Goal: Task Accomplishment & Management: Manage account settings

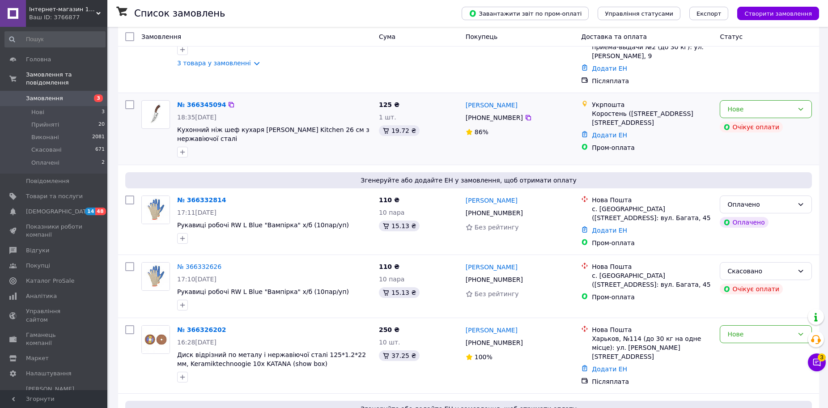
scroll to position [120, 0]
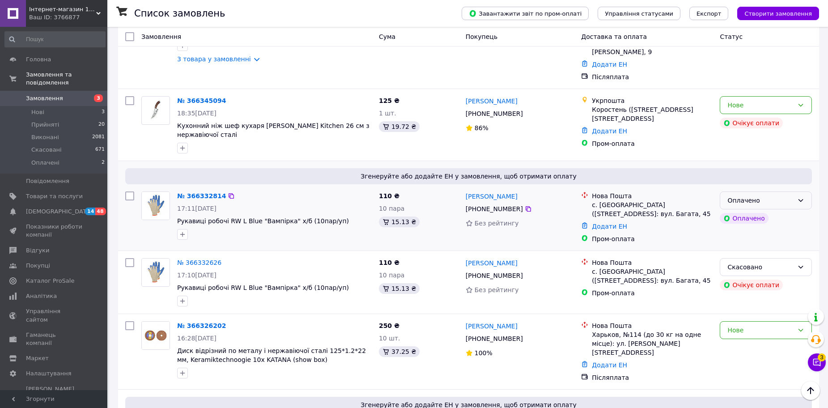
click at [746, 196] on div "Оплачено" at bounding box center [761, 201] width 66 height 10
click at [744, 197] on li "Прийнято" at bounding box center [766, 202] width 91 height 16
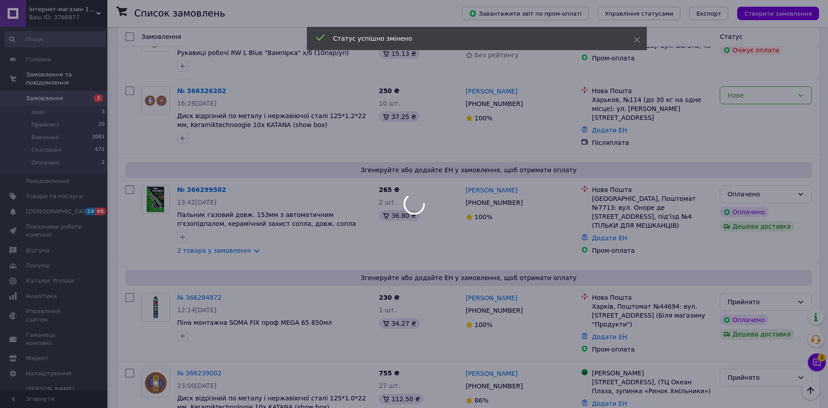
scroll to position [358, 0]
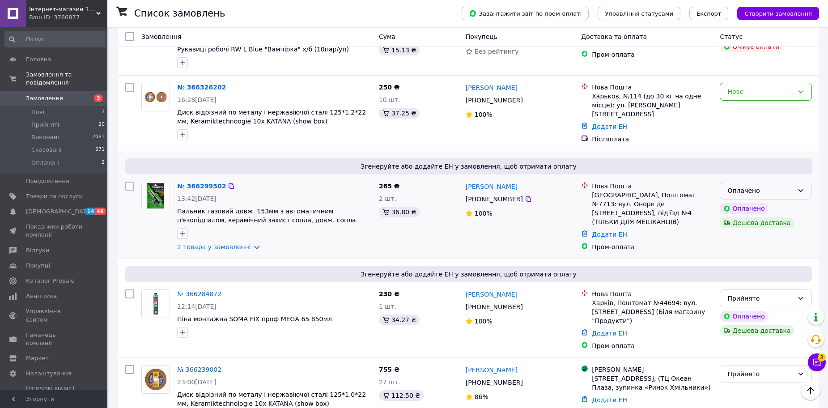
click at [796, 182] on div "Оплачено" at bounding box center [766, 191] width 92 height 18
drag, startPoint x: 775, startPoint y: 186, endPoint x: 759, endPoint y: 188, distance: 16.2
click at [774, 187] on li "Прийнято" at bounding box center [766, 189] width 91 height 16
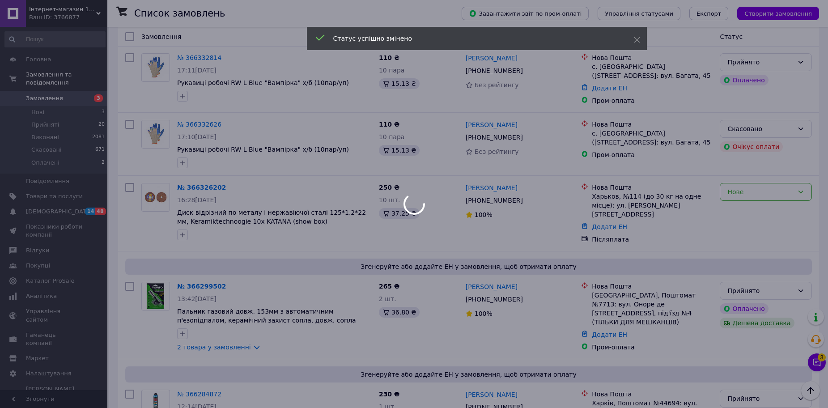
scroll to position [239, 0]
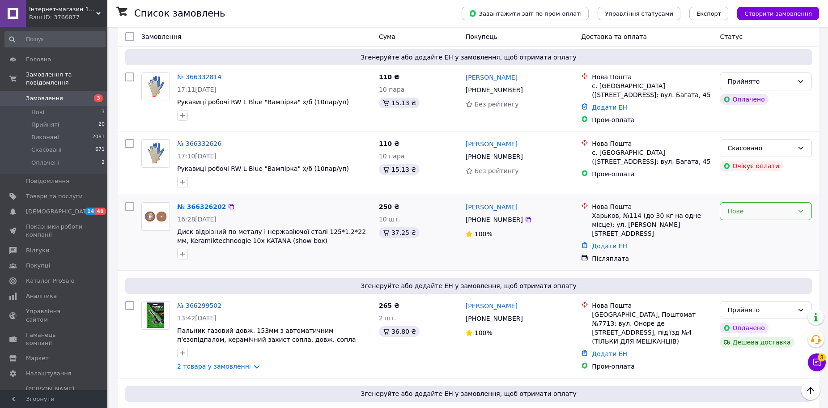
click at [734, 206] on div "Нове" at bounding box center [761, 211] width 66 height 10
click at [734, 208] on li "Прийнято" at bounding box center [766, 213] width 91 height 16
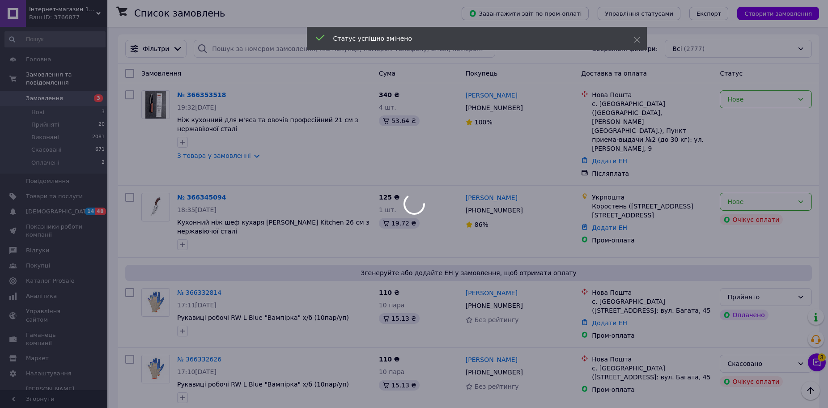
scroll to position [0, 0]
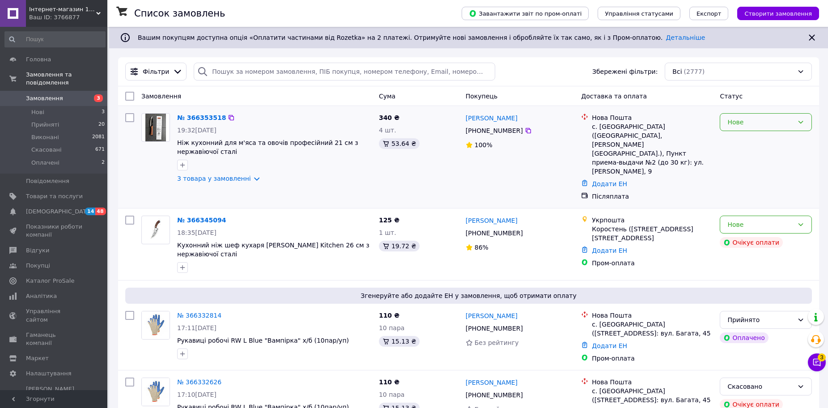
click at [745, 124] on div "Нове" at bounding box center [761, 122] width 66 height 10
click at [741, 146] on li "Прийнято" at bounding box center [766, 142] width 91 height 16
click at [735, 220] on div "Нове" at bounding box center [761, 225] width 66 height 10
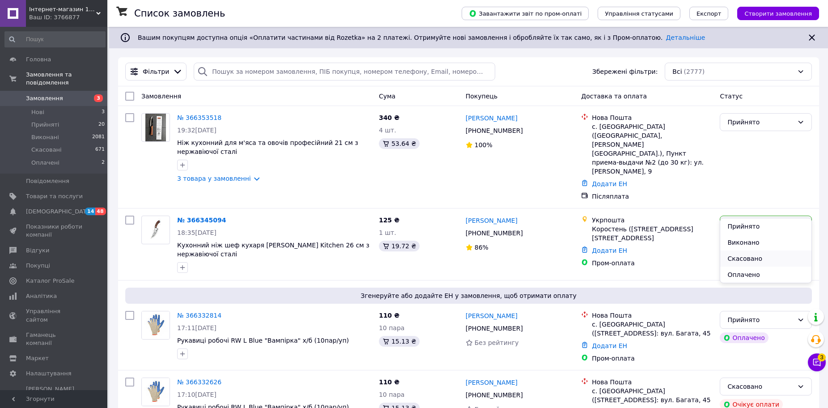
click at [747, 256] on li "Скасовано" at bounding box center [766, 259] width 91 height 16
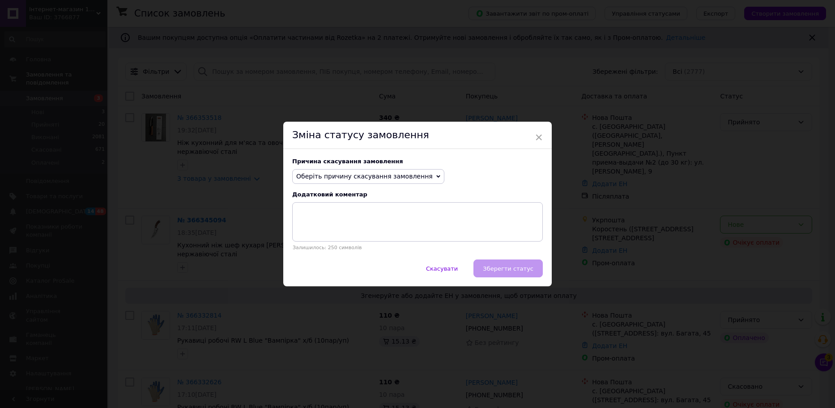
click at [388, 177] on span "Оберіть причину скасування замовлення" at bounding box center [364, 176] width 137 height 7
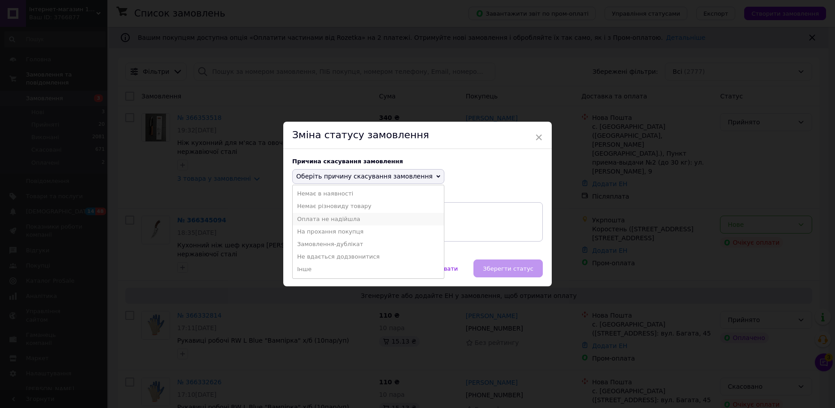
click at [337, 219] on li "Оплата не надійшла" at bounding box center [368, 219] width 151 height 13
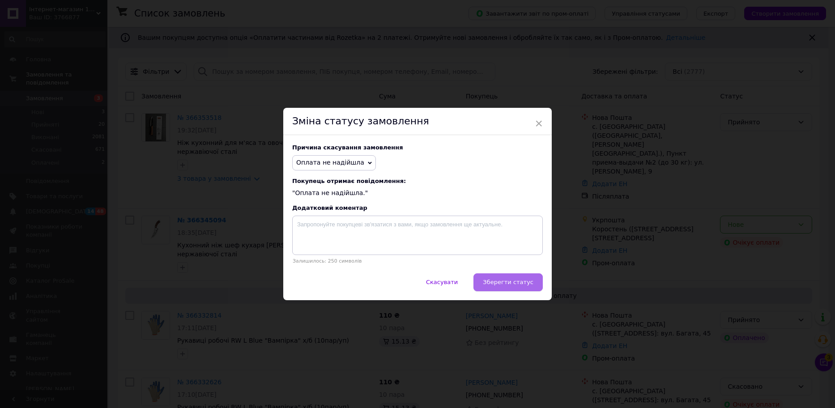
click at [511, 285] on span "Зберегти статус" at bounding box center [508, 282] width 51 height 7
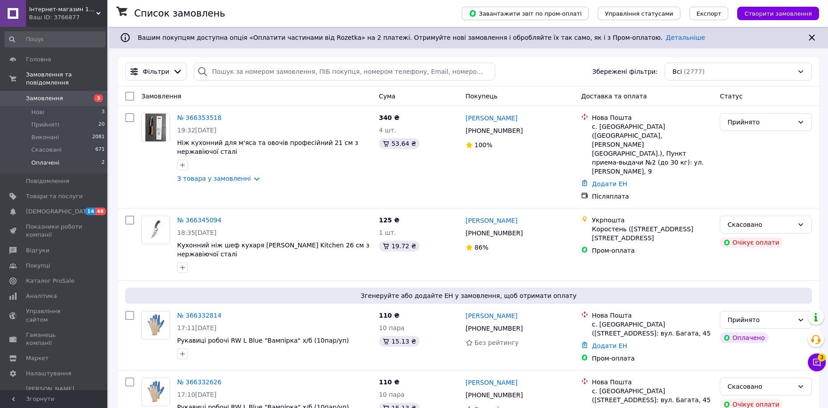
click at [43, 159] on span "Оплачені" at bounding box center [45, 163] width 28 height 8
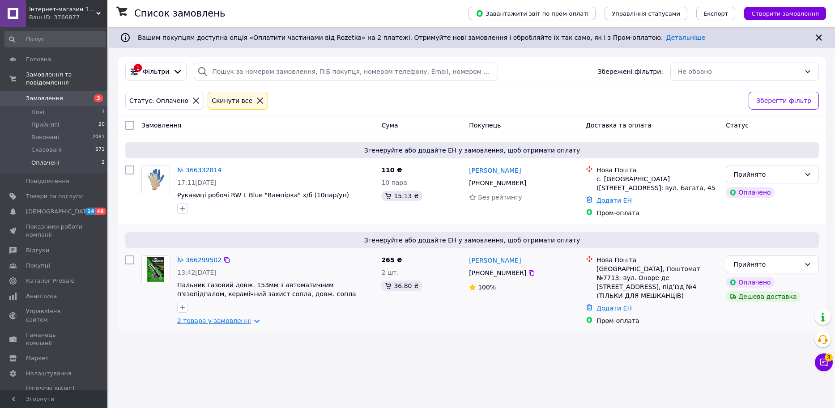
click at [218, 321] on link "2 товара у замовленні" at bounding box center [214, 320] width 74 height 7
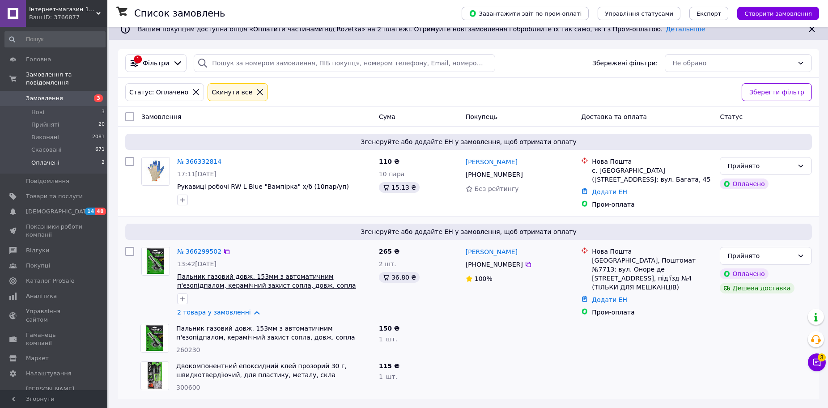
scroll to position [9, 0]
click at [257, 90] on icon at bounding box center [260, 92] width 6 height 6
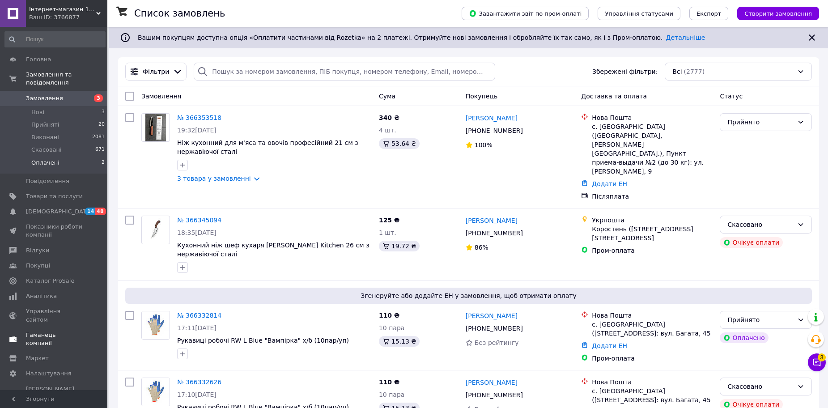
click at [38, 277] on span "Каталог ProSale" at bounding box center [50, 281] width 48 height 8
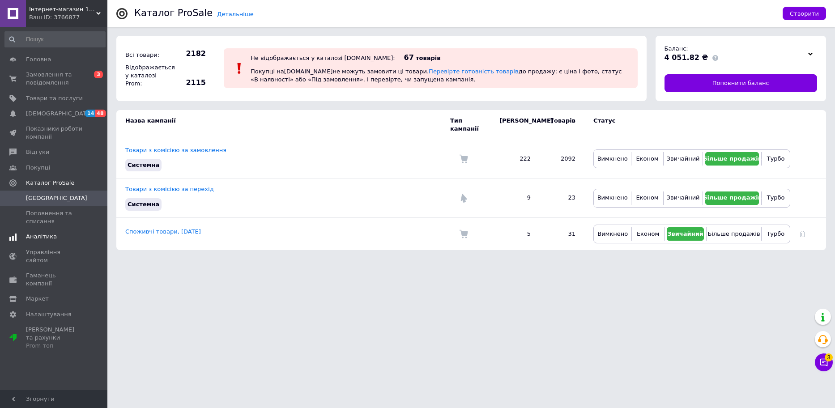
click at [43, 235] on span "Аналітика" at bounding box center [41, 237] width 31 height 8
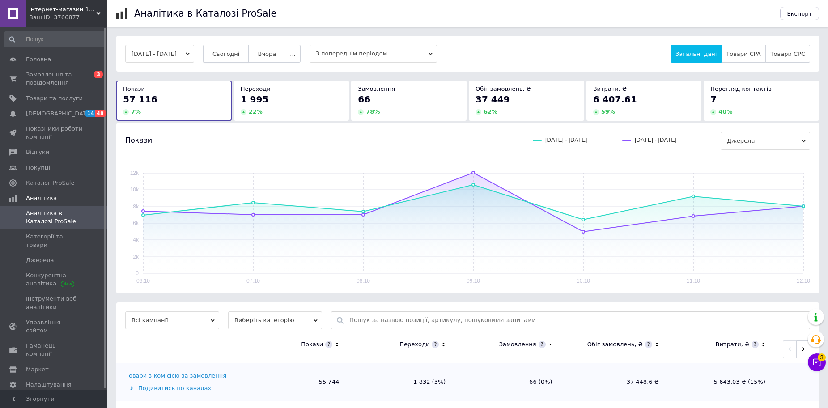
click at [231, 56] on span "Сьогодні" at bounding box center [226, 54] width 27 height 7
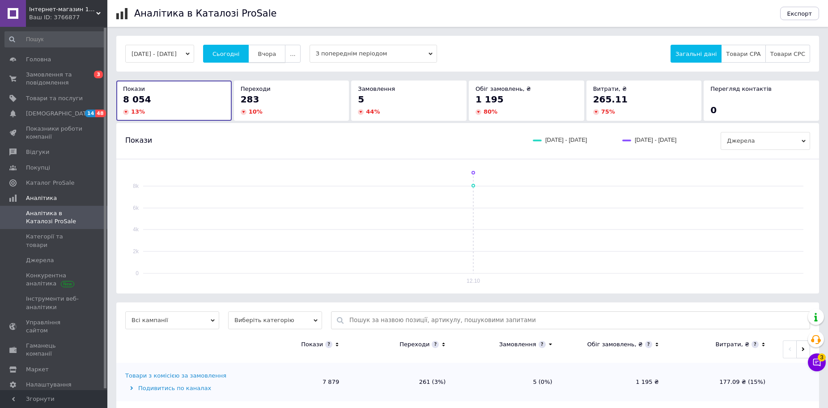
click at [276, 51] on span "Вчора" at bounding box center [267, 54] width 18 height 7
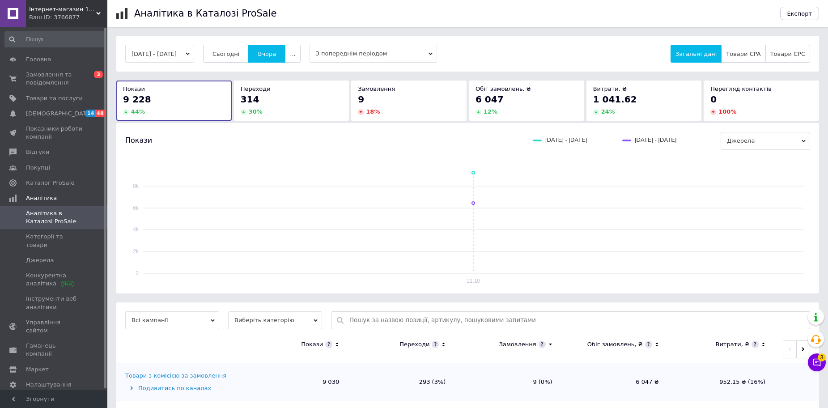
click at [623, 105] on span "1 041.62" at bounding box center [615, 99] width 44 height 11
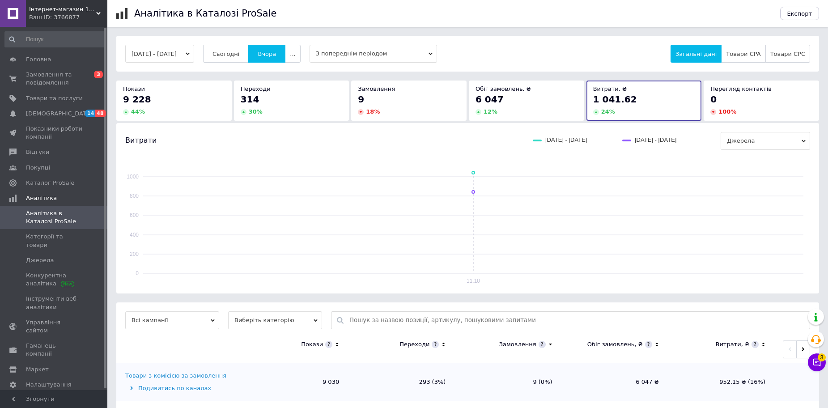
click at [413, 103] on div "9" at bounding box center [409, 99] width 102 height 13
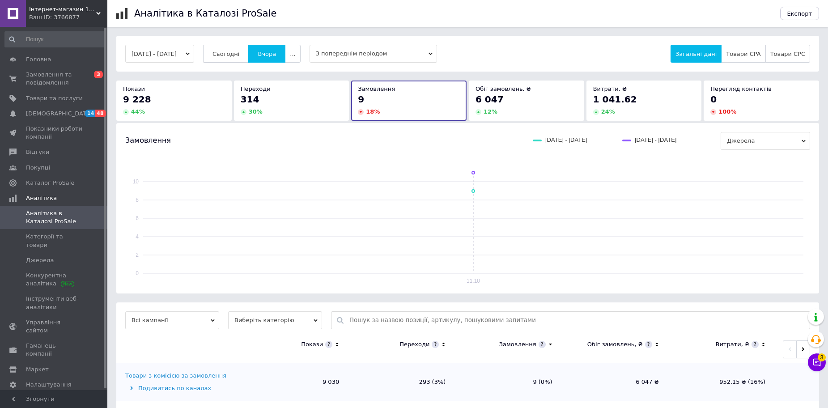
click at [235, 51] on span "Сьогодні" at bounding box center [226, 54] width 27 height 7
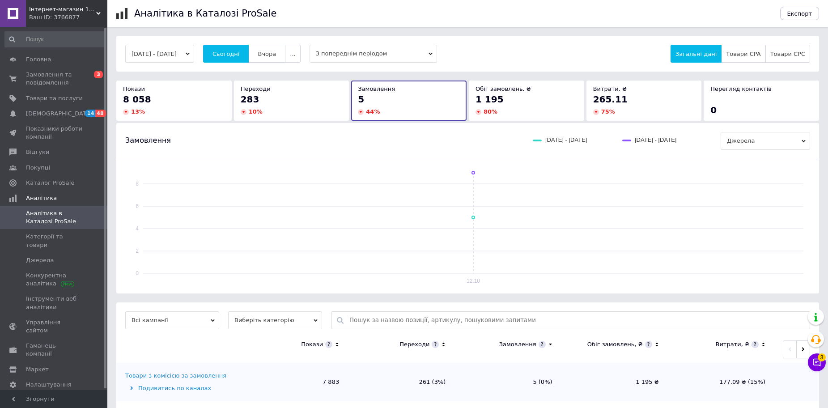
click at [264, 55] on button "Вчора" at bounding box center [266, 54] width 37 height 18
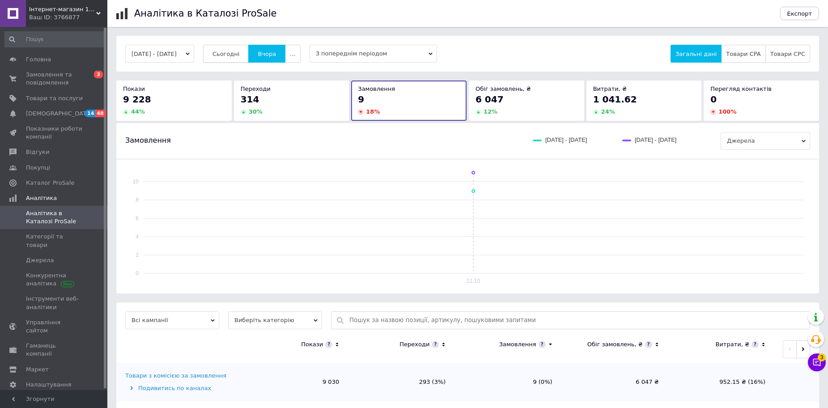
click at [236, 54] on span "Сьогодні" at bounding box center [226, 54] width 27 height 7
